Goal: Transaction & Acquisition: Obtain resource

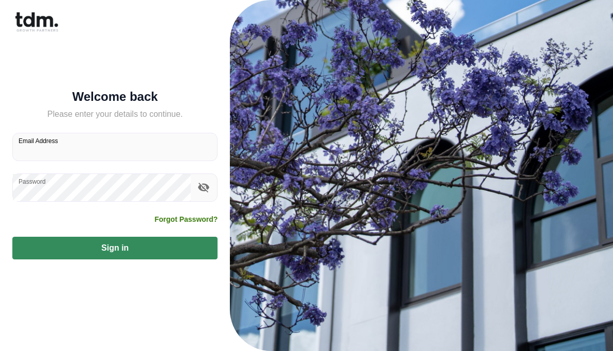
click at [131, 146] on input "Email Address" at bounding box center [115, 146] width 204 height 27
type input "**********"
click at [116, 250] on button "Sign in" at bounding box center [114, 248] width 205 height 23
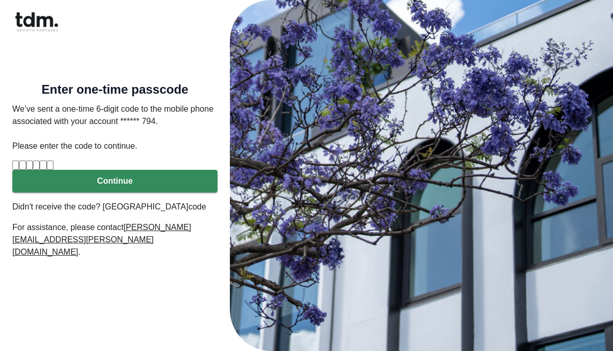
type input "*"
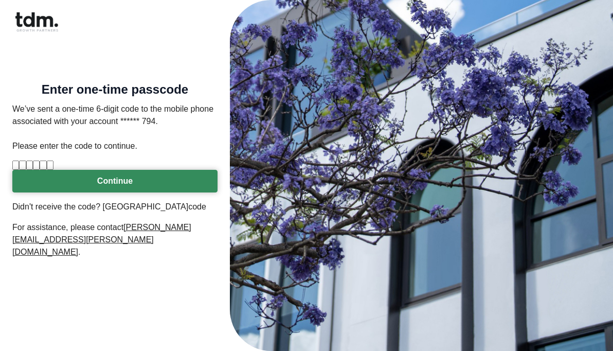
type input "*"
click at [158, 192] on button "Continue" at bounding box center [114, 181] width 205 height 23
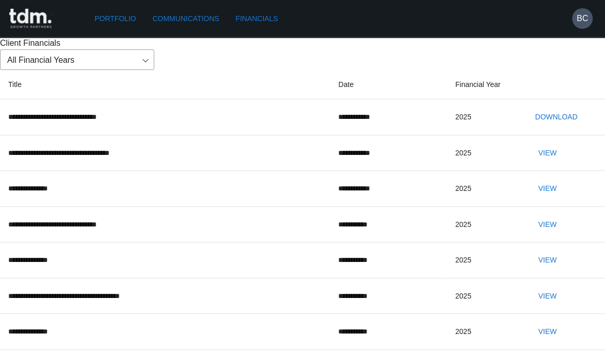
click at [555, 126] on button "Download" at bounding box center [556, 116] width 50 height 19
click at [556, 162] on button "View" at bounding box center [547, 152] width 33 height 19
click at [558, 198] on button "View" at bounding box center [547, 188] width 33 height 19
